Goal: Check status

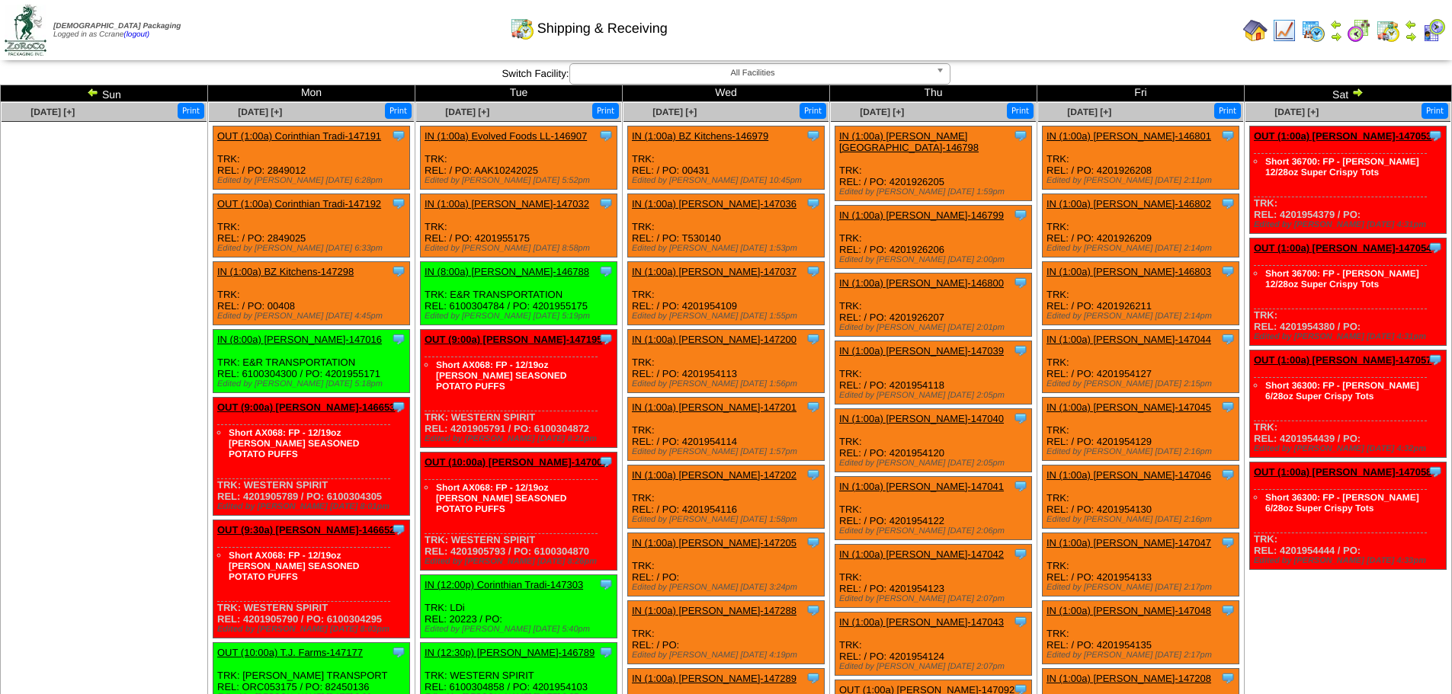
click at [98, 92] on img at bounding box center [93, 92] width 12 height 12
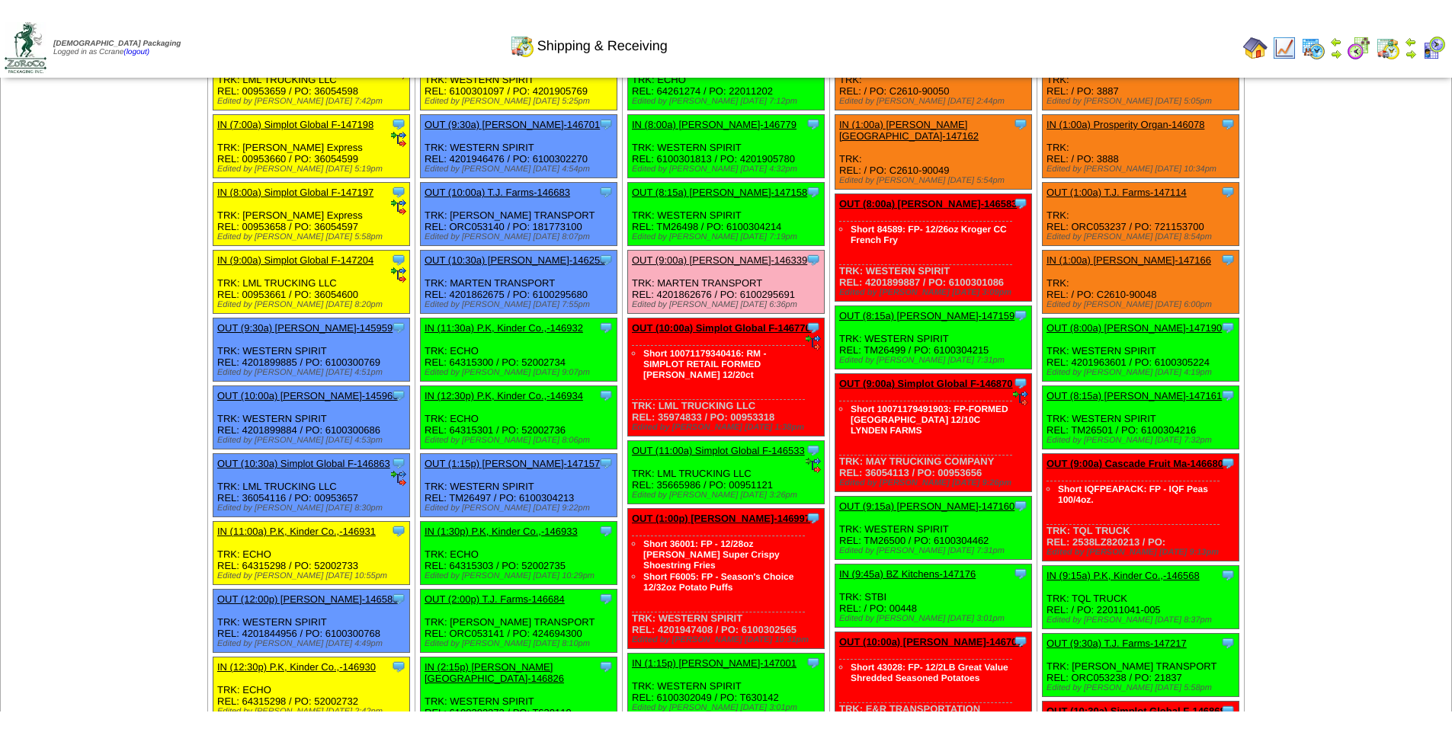
scroll to position [76, 0]
